Goal: Task Accomplishment & Management: Complete application form

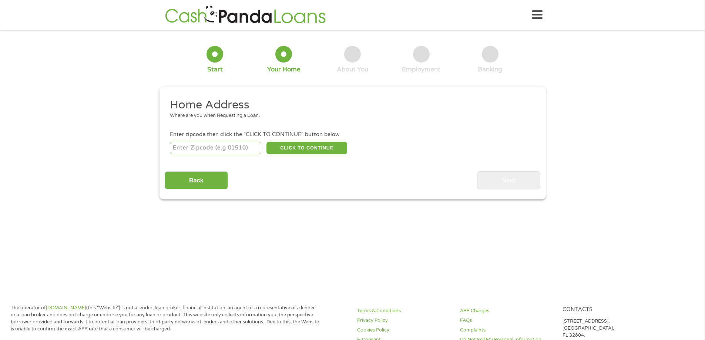
click at [208, 146] on input "number" at bounding box center [215, 148] width 91 height 13
type input "80233"
click at [294, 147] on button "CLICK TO CONTINUE" at bounding box center [306, 148] width 81 height 13
type input "80233"
type input "[GEOGRAPHIC_DATA]"
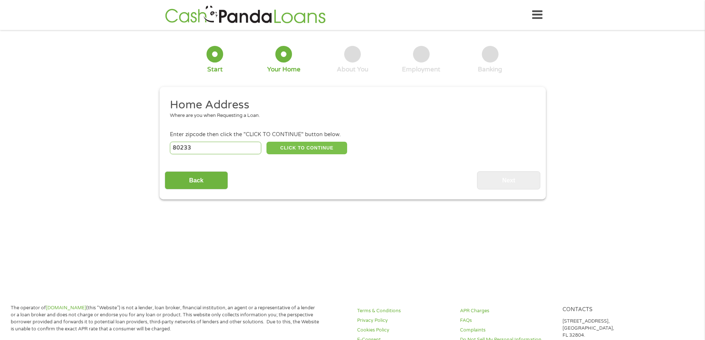
select select "[US_STATE]"
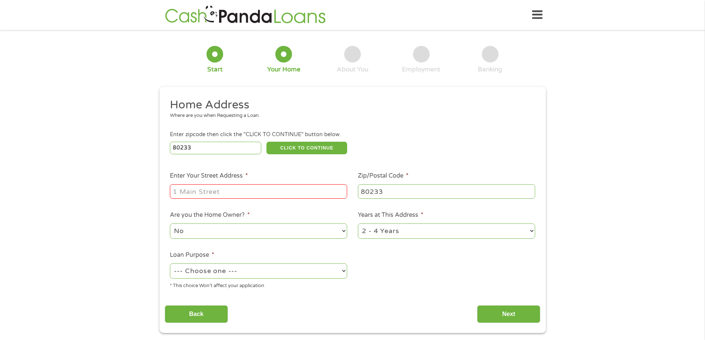
click at [266, 191] on input "Enter Your Street Address *" at bounding box center [258, 191] width 177 height 14
type input "[STREET_ADDRESS]"
click at [260, 233] on select "No Yes" at bounding box center [258, 230] width 177 height 15
click at [170, 223] on select "No Yes" at bounding box center [258, 230] width 177 height 15
click at [238, 271] on select "--- Choose one --- Pay Bills Debt Consolidation Home Improvement Major Purchase…" at bounding box center [258, 270] width 177 height 15
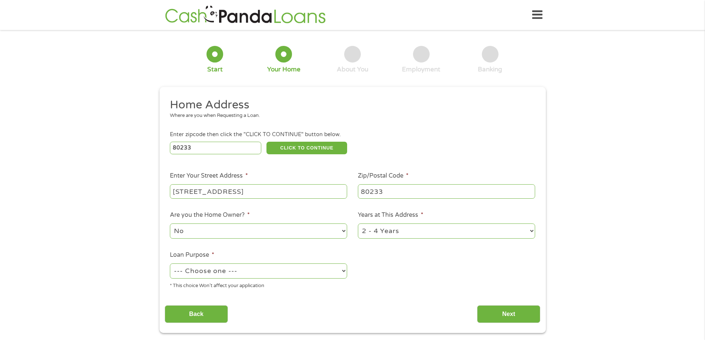
select select "paybills"
click at [170, 263] on select "--- Choose one --- Pay Bills Debt Consolidation Home Improvement Major Purchase…" at bounding box center [258, 270] width 177 height 15
click at [393, 234] on select "1 Year or less 1 - 2 Years 2 - 4 Years Over 4 Years" at bounding box center [446, 230] width 177 height 15
select select "60months"
click at [358, 223] on select "1 Year or less 1 - 2 Years 2 - 4 Years Over 4 Years" at bounding box center [446, 230] width 177 height 15
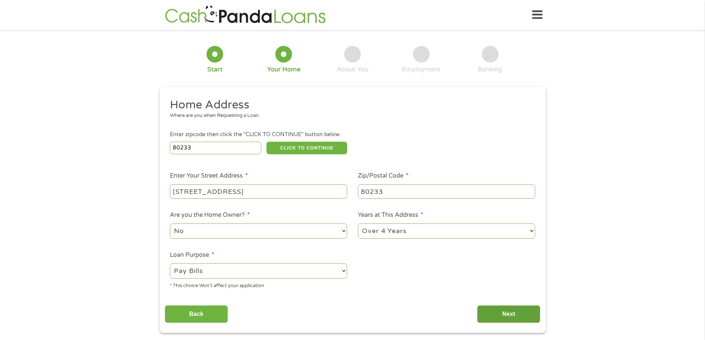
click at [513, 314] on input "Next" at bounding box center [508, 314] width 63 height 18
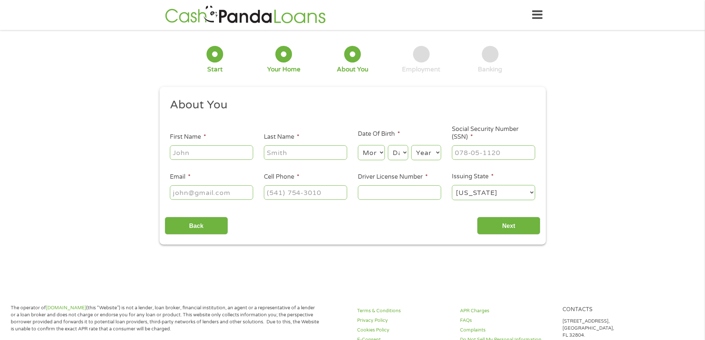
scroll to position [3, 3]
click at [212, 151] on input "First Name *" at bounding box center [211, 152] width 83 height 14
type input "[PERSON_NAME]"
type input "Winokan"
click at [367, 156] on select "Month 1 2 3 4 5 6 7 8 9 10 11 12" at bounding box center [371, 152] width 27 height 15
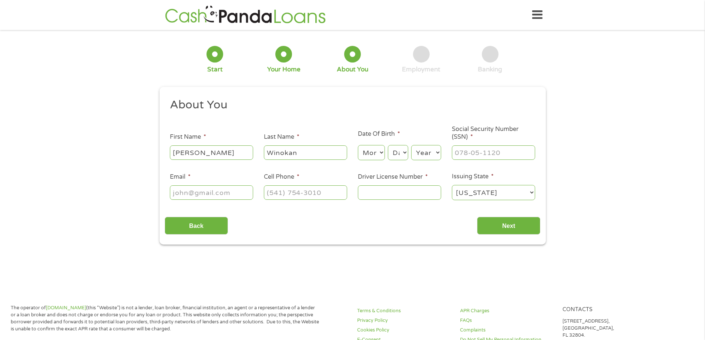
select select "8"
click at [358, 145] on select "Month 1 2 3 4 5 6 7 8 9 10 11 12" at bounding box center [371, 152] width 27 height 15
click at [401, 154] on select "Day 1 2 3 4 5 6 7 8 9 10 11 12 13 14 15 16 17 18 19 20 21 22 23 24 25 26 27 28 …" at bounding box center [398, 152] width 20 height 15
select select "22"
click at [388, 145] on select "Day 1 2 3 4 5 6 7 8 9 10 11 12 13 14 15 16 17 18 19 20 21 22 23 24 25 26 27 28 …" at bounding box center [398, 152] width 20 height 15
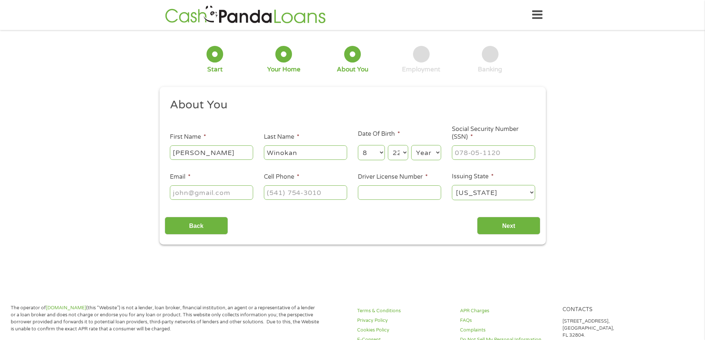
click at [419, 151] on select "Year [DATE] 2006 2005 2004 2003 2002 2001 2000 1999 1998 1997 1996 1995 1994 19…" at bounding box center [426, 152] width 30 height 15
select select "1974"
click at [411, 145] on select "Year [DATE] 2006 2005 2004 2003 2002 2001 2000 1999 1998 1997 1996 1995 1994 19…" at bounding box center [426, 152] width 30 height 15
click at [476, 154] on input "___-__-____" at bounding box center [493, 152] width 83 height 14
type input "586-13-0683"
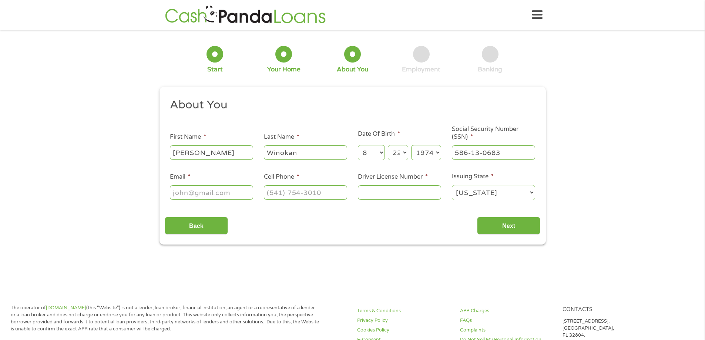
click at [223, 195] on input "Email *" at bounding box center [211, 192] width 83 height 14
type input "[PERSON_NAME][EMAIL_ADDRESS][DOMAIN_NAME]"
type input "[PHONE_NUMBER]"
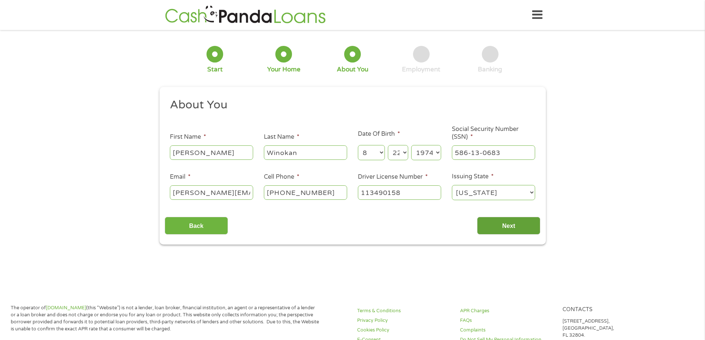
type input "113490158"
click at [507, 224] on input "Next" at bounding box center [508, 226] width 63 height 18
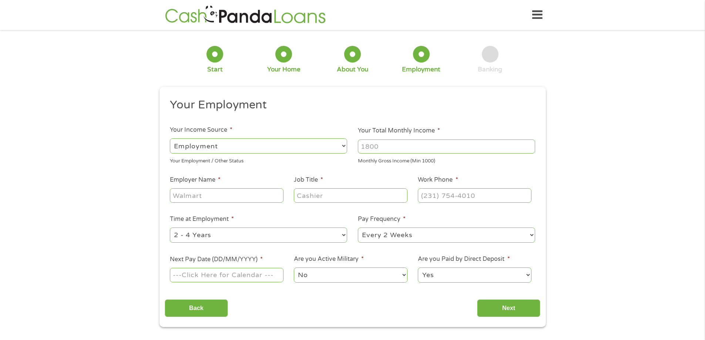
scroll to position [3, 3]
click at [222, 196] on input "Employer Name *" at bounding box center [226, 195] width 113 height 14
type input "ABLE"
type input "Host Home Provider"
type input "[PHONE_NUMBER]"
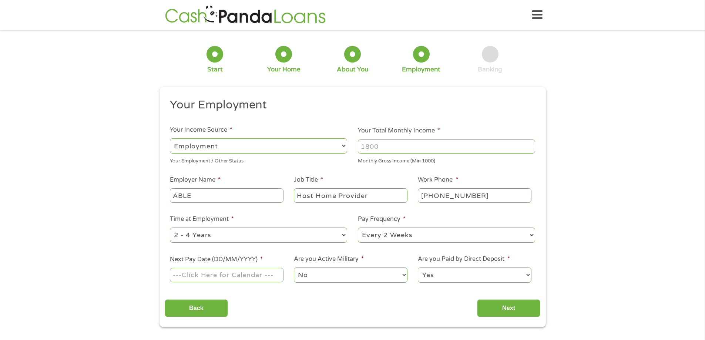
click at [283, 237] on select "--- Choose one --- 1 Year or less 1 - 2 Years 2 - 4 Years Over 4 Years" at bounding box center [258, 234] width 177 height 15
select select "60months"
click at [170, 227] on select "--- Choose one --- 1 Year or less 1 - 2 Years 2 - 4 Years Over 4 Years" at bounding box center [258, 234] width 177 height 15
click at [387, 236] on select "--- Choose one --- Every 2 Weeks Every Week Monthly Semi-Monthly" at bounding box center [446, 234] width 177 height 15
select select "monthly"
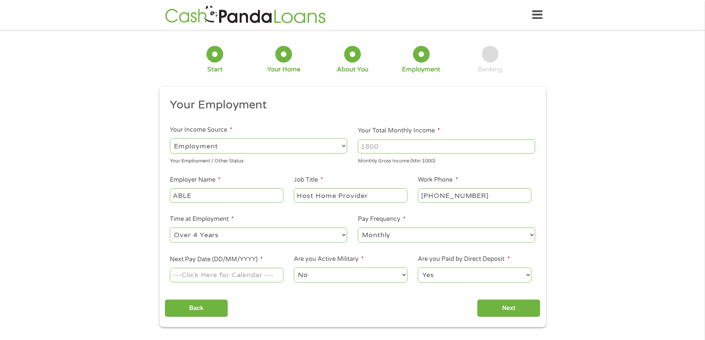
click at [358, 227] on select "--- Choose one --- Every 2 Weeks Every Week Monthly Semi-Monthly" at bounding box center [446, 234] width 177 height 15
click at [249, 276] on input "Next Pay Date (DD/MM/YYYY) *" at bounding box center [226, 275] width 113 height 14
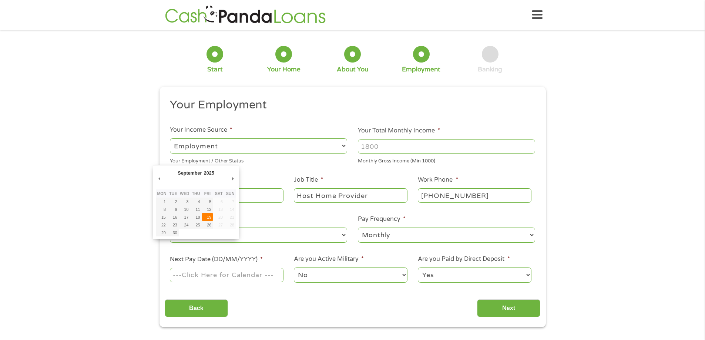
type input "[DATE]"
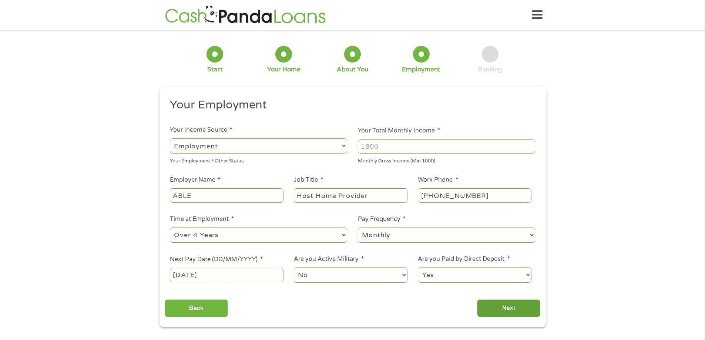
click at [501, 305] on input "Next" at bounding box center [508, 308] width 63 height 18
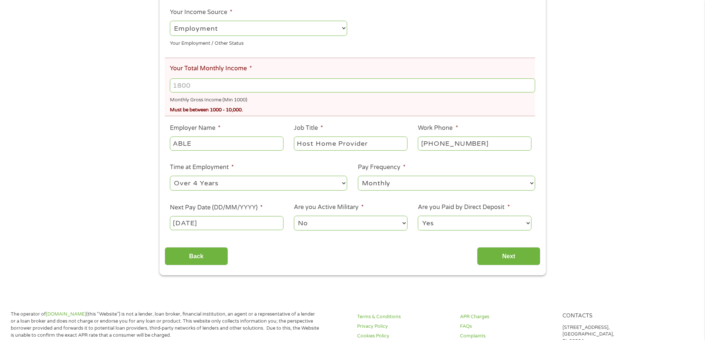
scroll to position [133, 0]
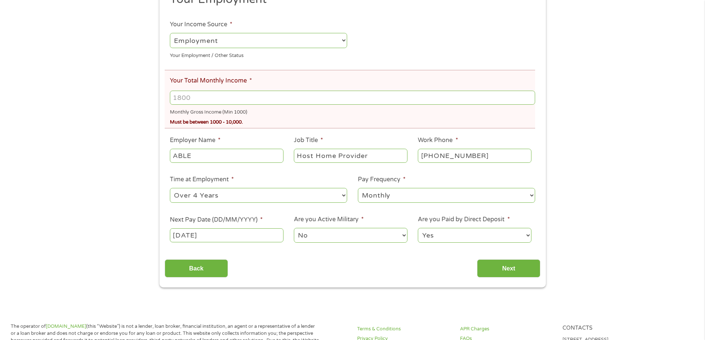
click at [216, 96] on input "Your Total Monthly Income *" at bounding box center [352, 98] width 365 height 14
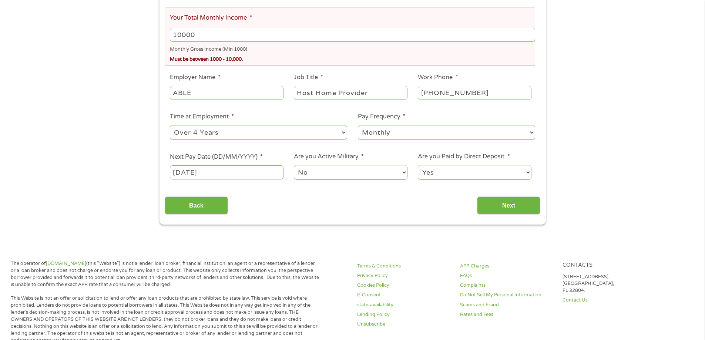
scroll to position [198, 0]
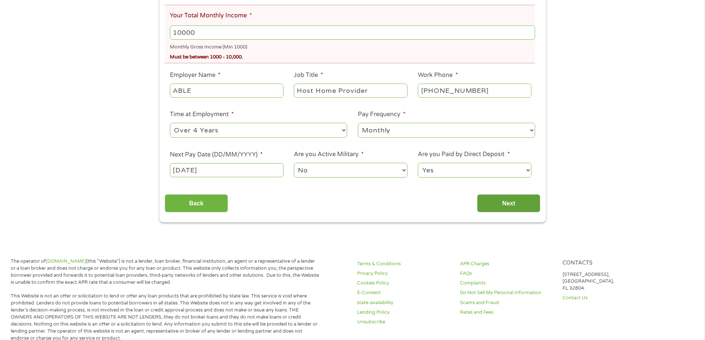
type input "10000"
click at [523, 207] on input "Next" at bounding box center [508, 203] width 63 height 18
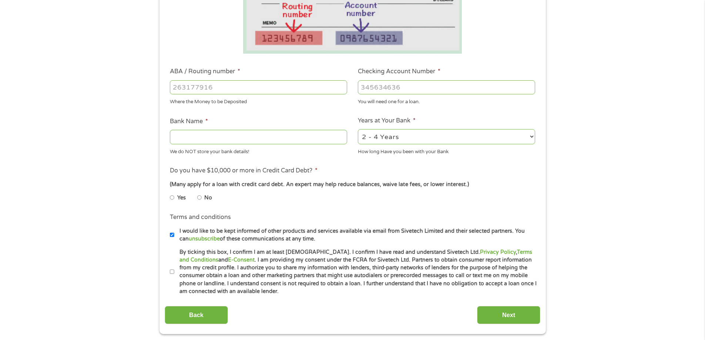
scroll to position [183, 0]
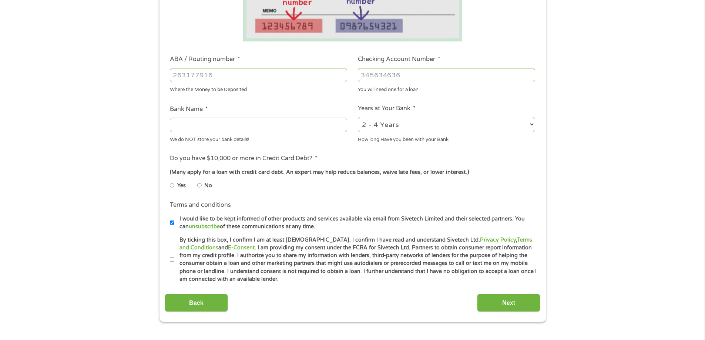
drag, startPoint x: 274, startPoint y: 77, endPoint x: 421, endPoint y: 61, distance: 148.4
click at [275, 77] on input "ABA / Routing number *" at bounding box center [258, 75] width 177 height 14
type input "302075267"
type input "[US_STATE] CREDIT UNION"
type input "302075267"
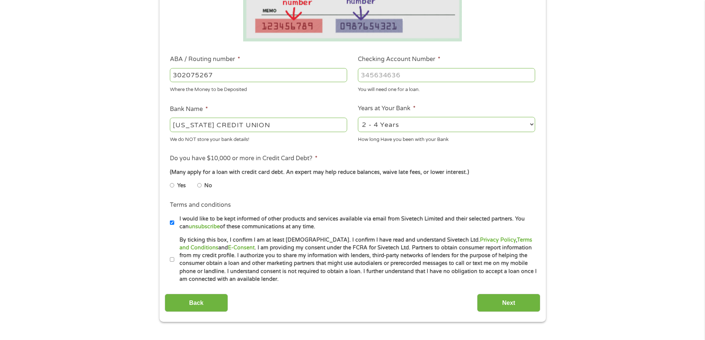
click at [466, 71] on input "Checking Account Number *" at bounding box center [446, 75] width 177 height 14
type input "1100000784732"
click at [396, 126] on select "2 - 4 Years 6 - 12 Months 1 - 2 Years Over 4 Years" at bounding box center [446, 124] width 177 height 15
select select "60months"
click at [358, 117] on select "2 - 4 Years 6 - 12 Months 1 - 2 Years Over 4 Years" at bounding box center [446, 124] width 177 height 15
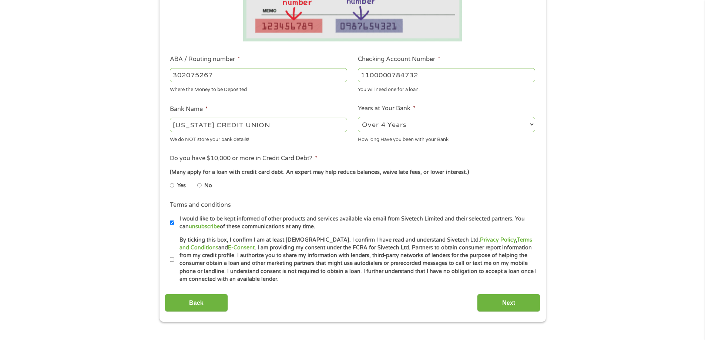
click at [199, 184] on input "No" at bounding box center [199, 185] width 4 height 12
radio input "true"
click at [173, 259] on input "By ticking this box, I confirm I am at least [DEMOGRAPHIC_DATA]. I confirm I ha…" at bounding box center [172, 260] width 4 height 12
checkbox input "true"
click at [515, 302] on input "Next" at bounding box center [508, 303] width 63 height 18
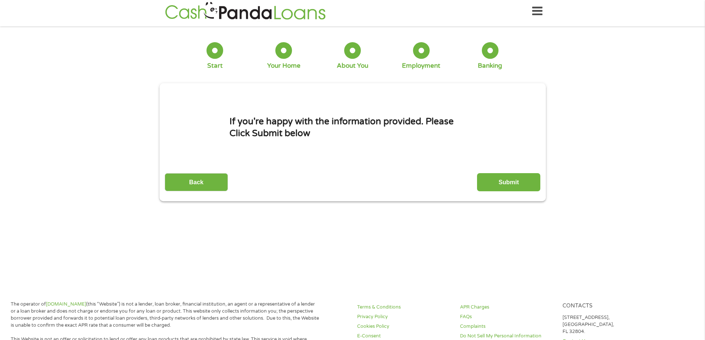
scroll to position [0, 0]
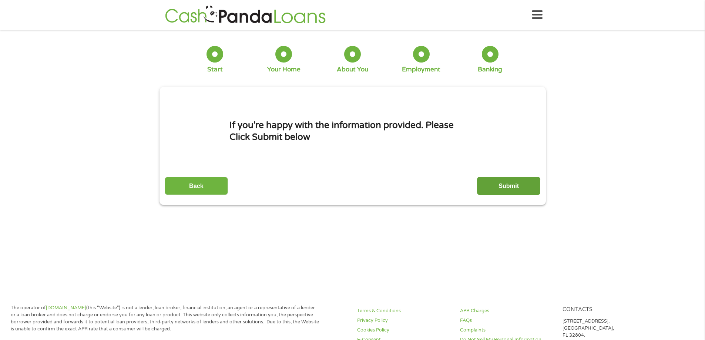
click at [515, 185] on input "Submit" at bounding box center [508, 186] width 63 height 18
